Goal: Information Seeking & Learning: Learn about a topic

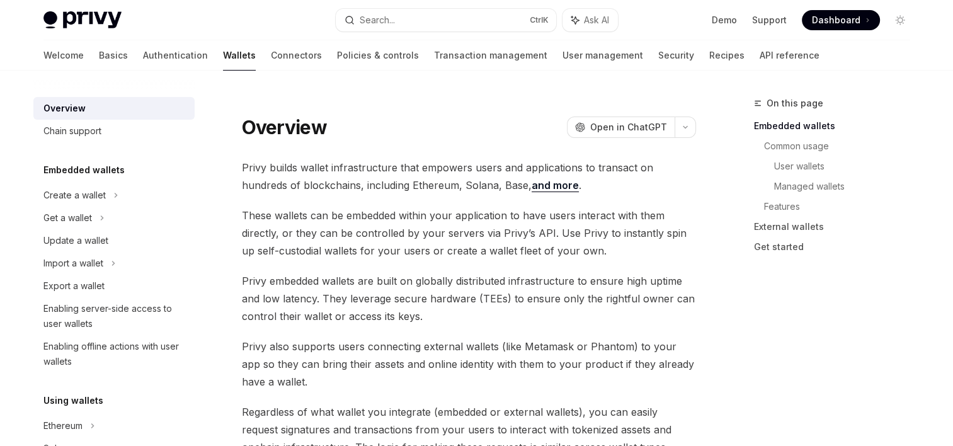
drag, startPoint x: 263, startPoint y: 135, endPoint x: 506, endPoint y: 76, distance: 250.9
click at [505, 111] on div "Overview OpenAI Open in ChatGPT" at bounding box center [469, 118] width 454 height 42
click at [459, 24] on button "Search... Ctrl K" at bounding box center [446, 20] width 220 height 23
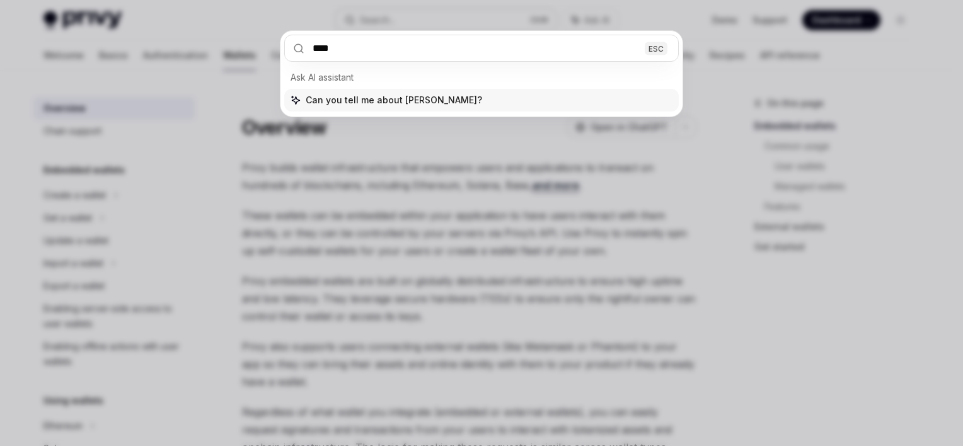
type input "*****"
type textarea "*"
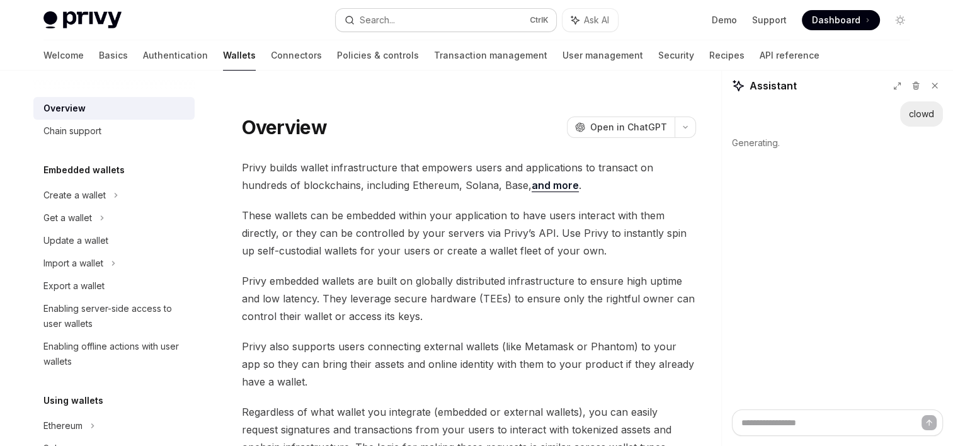
click at [384, 25] on div "Search..." at bounding box center [377, 20] width 35 height 15
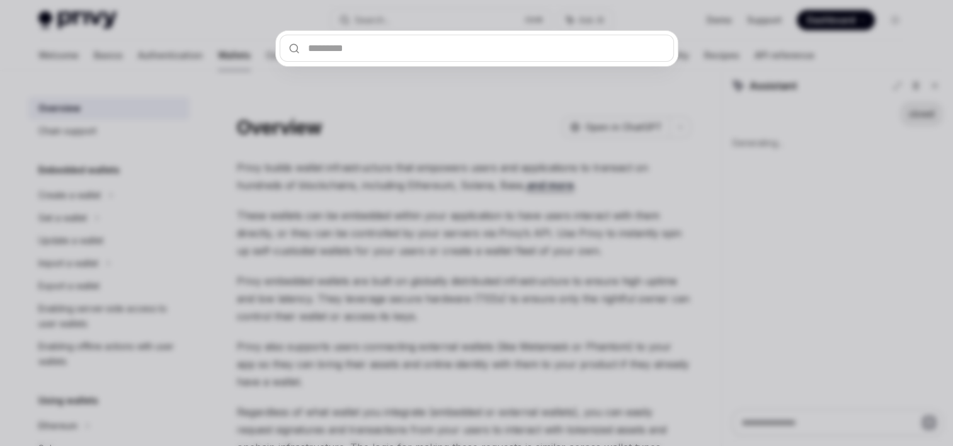
type input "*****"
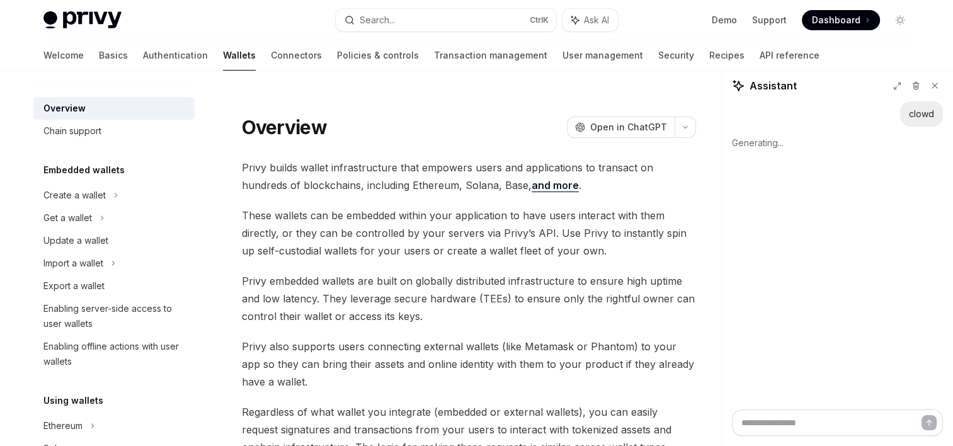
type textarea "*"
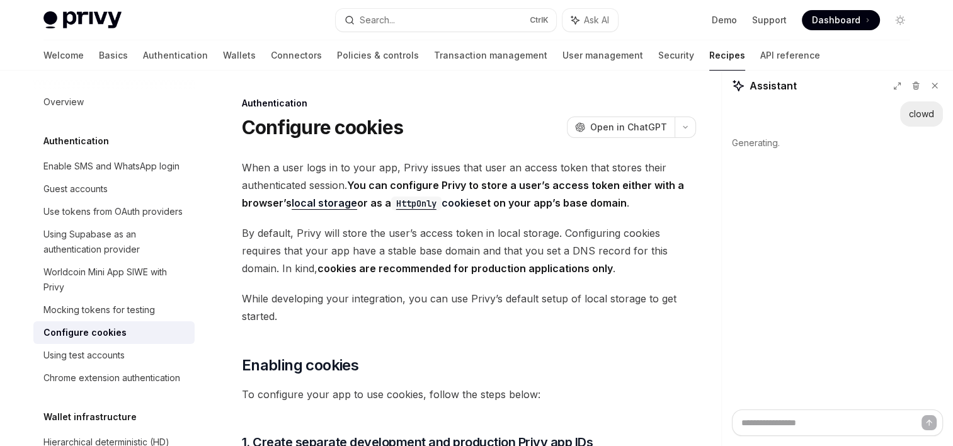
scroll to position [1938, 0]
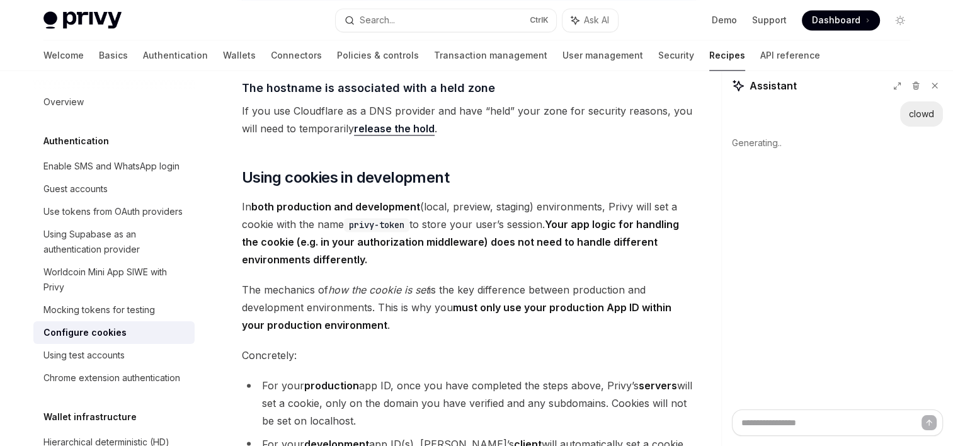
click at [502, 224] on span "In both production and development (local, preview, staging) environments, Priv…" at bounding box center [469, 233] width 454 height 71
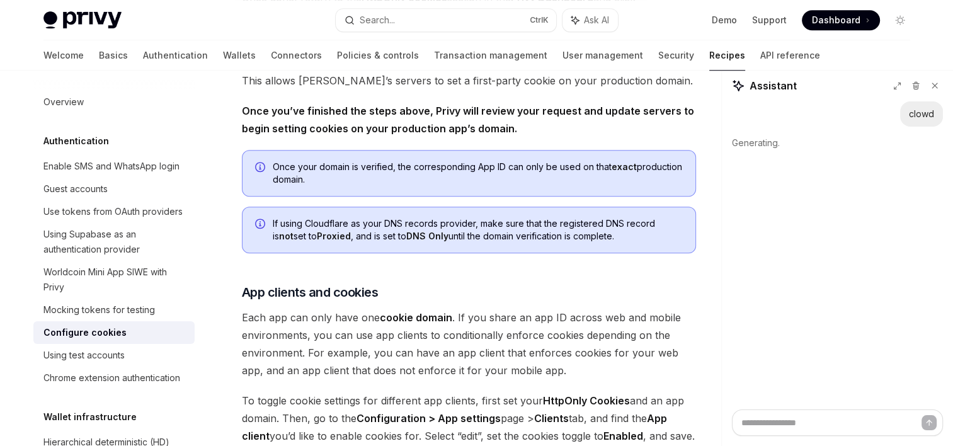
scroll to position [1841, 0]
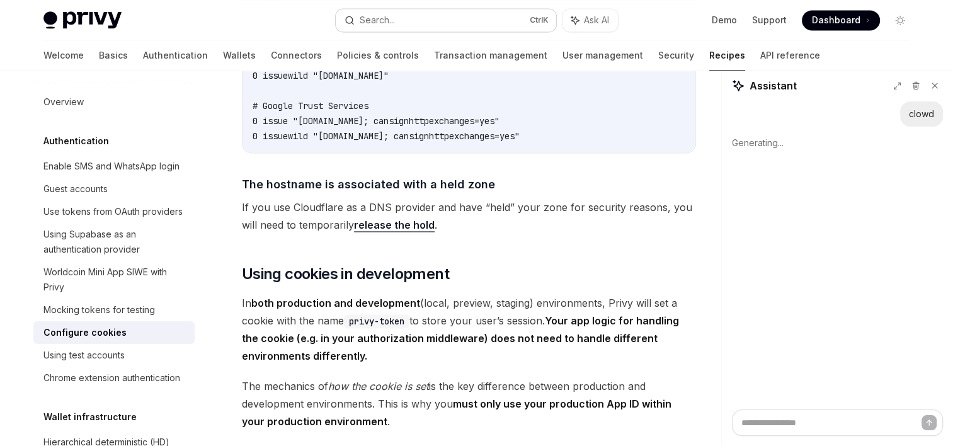
click at [380, 21] on div "Search..." at bounding box center [377, 20] width 35 height 15
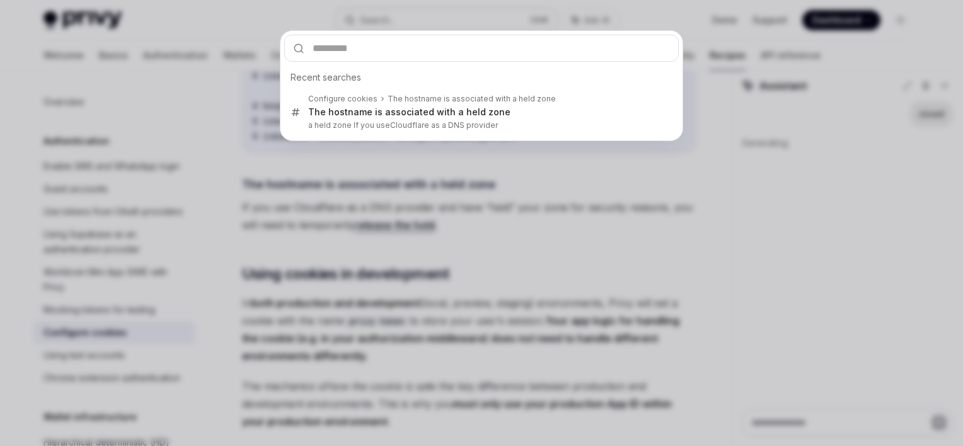
type input "*****"
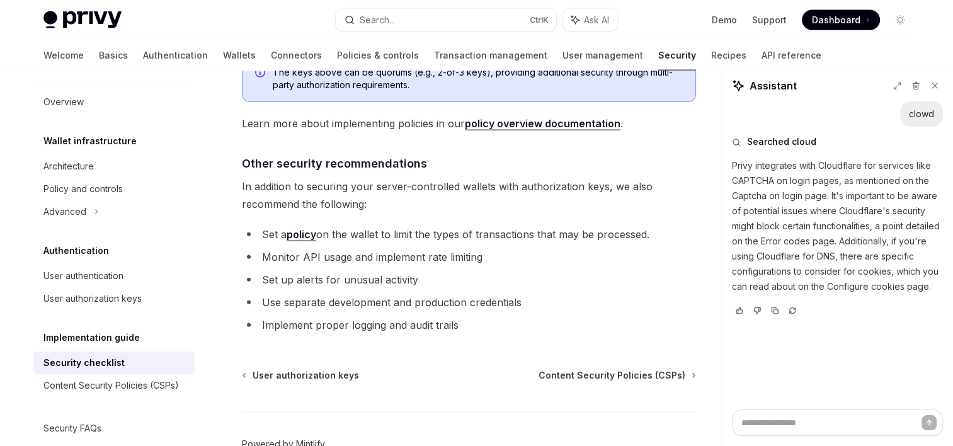
scroll to position [2946, 0]
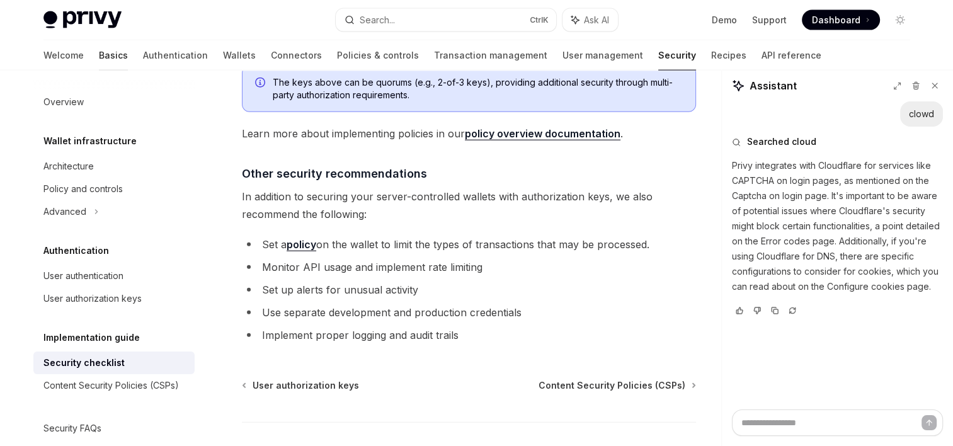
click at [99, 58] on link "Basics" at bounding box center [113, 55] width 29 height 30
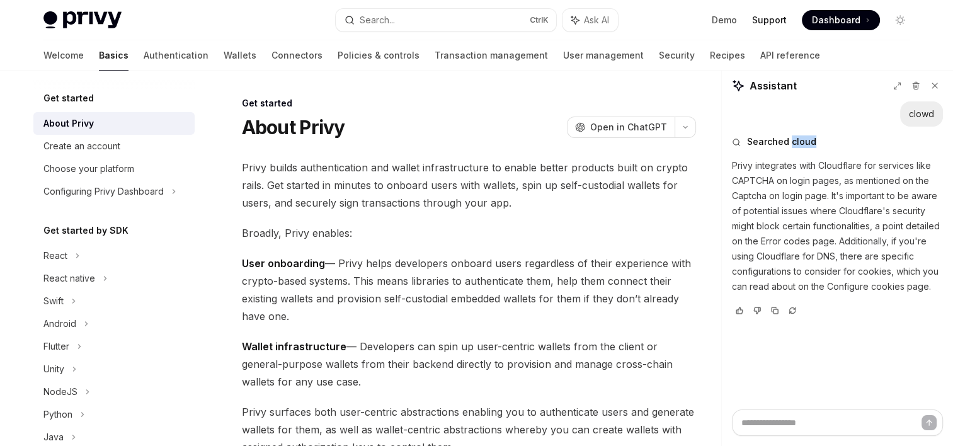
click at [774, 21] on link "Support" at bounding box center [769, 20] width 35 height 13
click at [725, 21] on link "Demo" at bounding box center [724, 20] width 25 height 13
click at [81, 32] on div "Privy Docs home page Search... Ctrl K Ask AI Demo Support Dashboard Dashboard S…" at bounding box center [476, 20] width 867 height 40
click at [84, 20] on img at bounding box center [82, 20] width 78 height 18
type textarea "*"
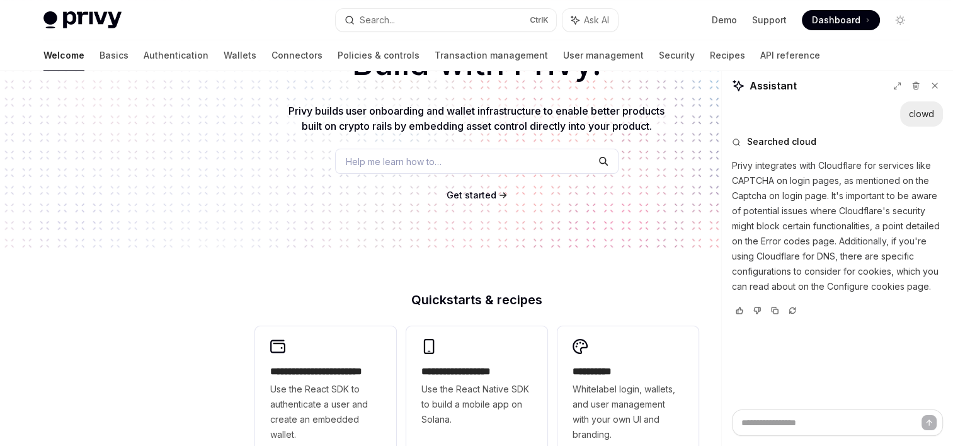
scroll to position [283, 0]
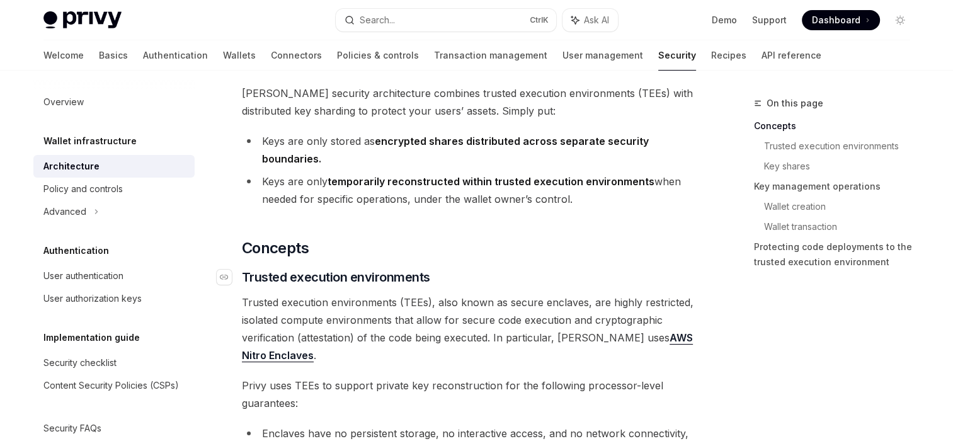
scroll to position [78, 0]
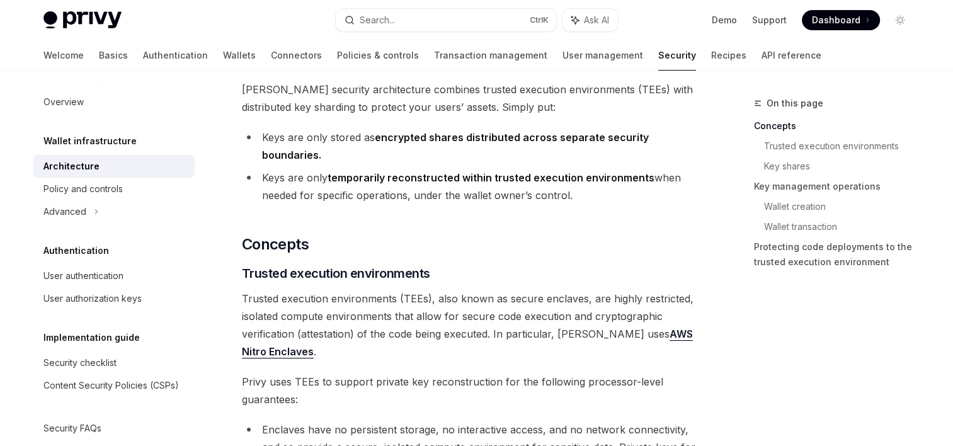
click at [650, 336] on link "AWS Nitro Enclaves" at bounding box center [467, 343] width 451 height 31
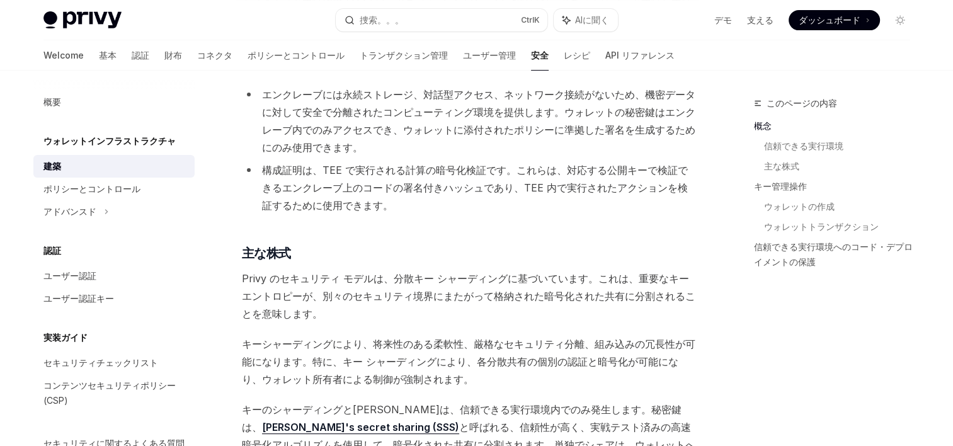
scroll to position [549, 0]
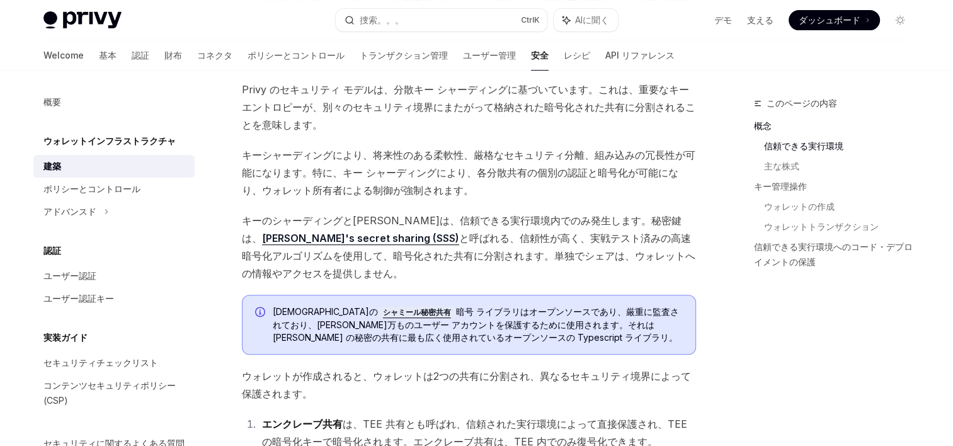
type textarea "*"
